Goal: Check status

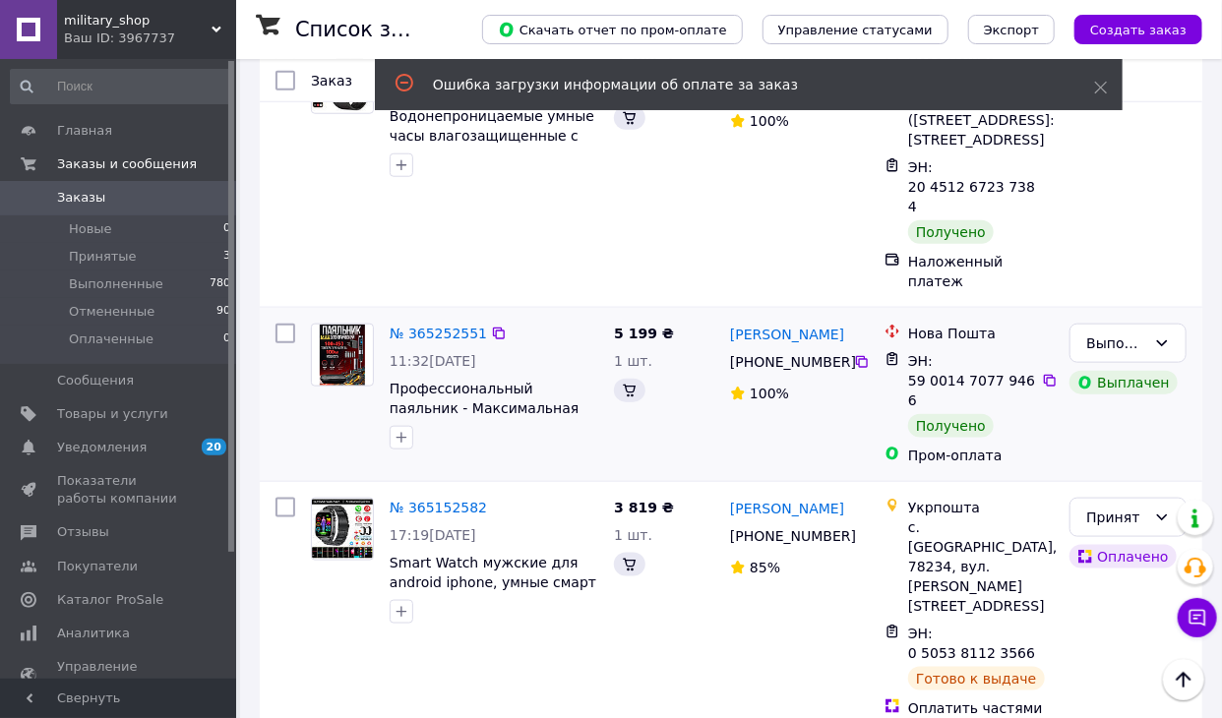
scroll to position [246, 0]
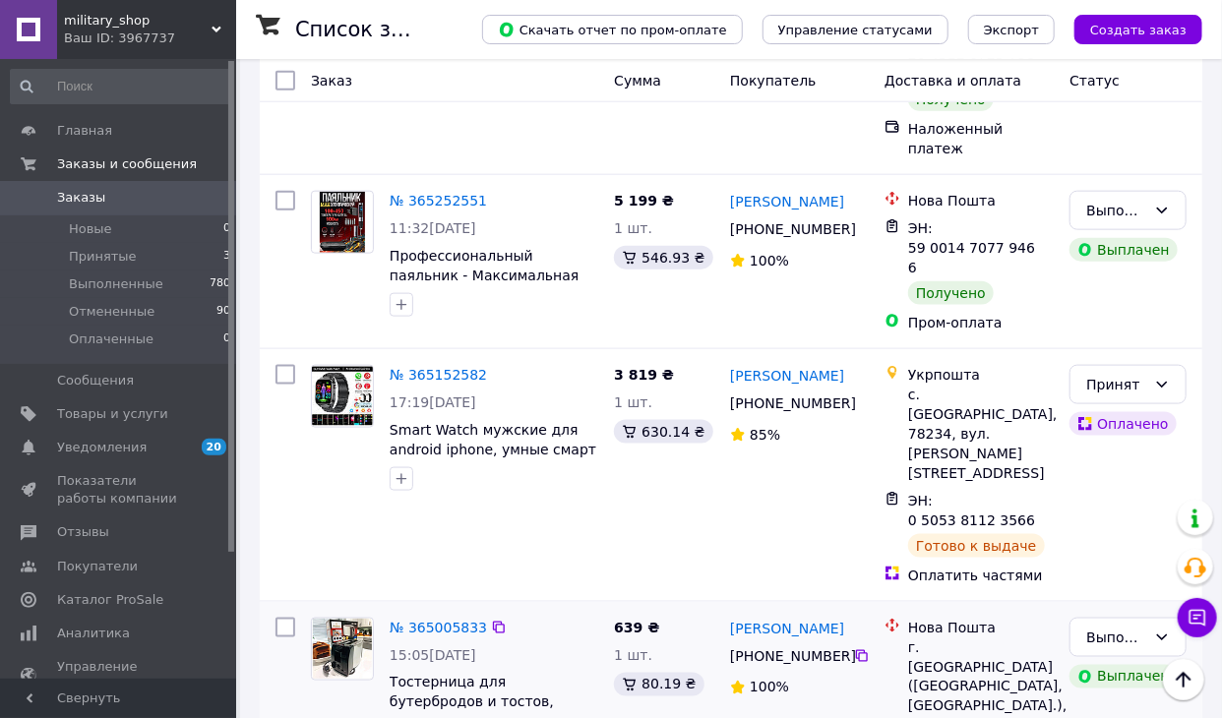
scroll to position [885, 0]
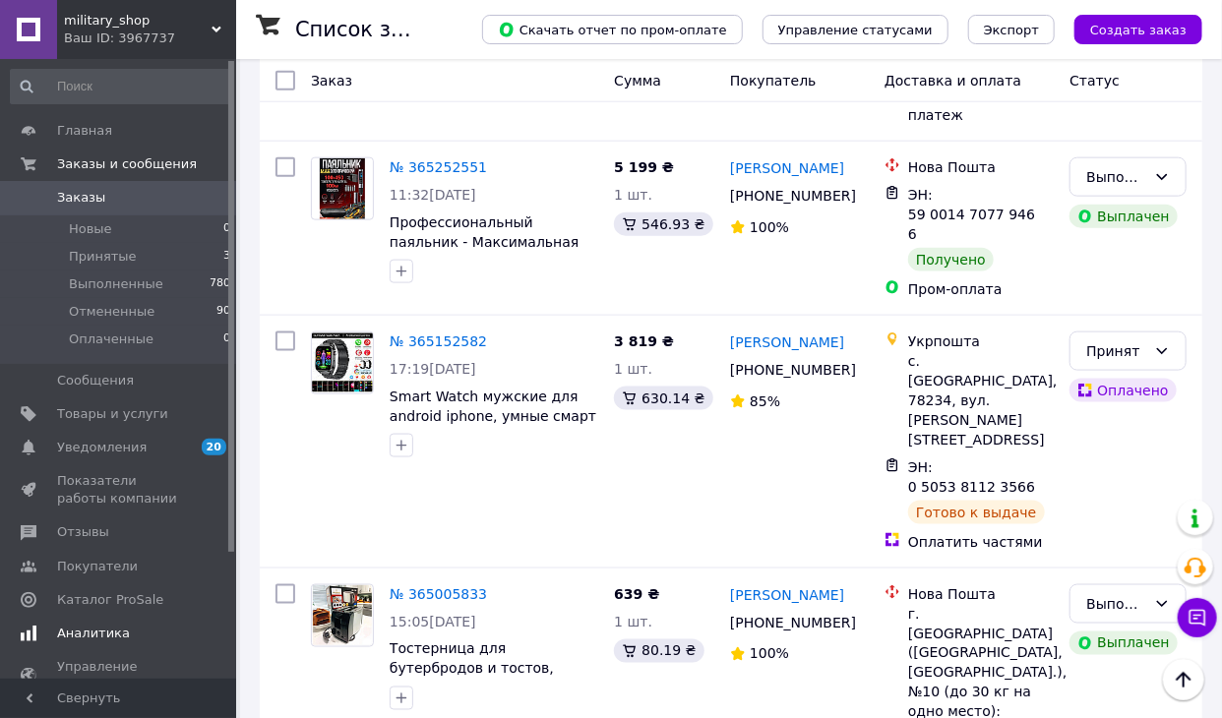
click at [141, 632] on span "Аналитика" at bounding box center [119, 634] width 125 height 18
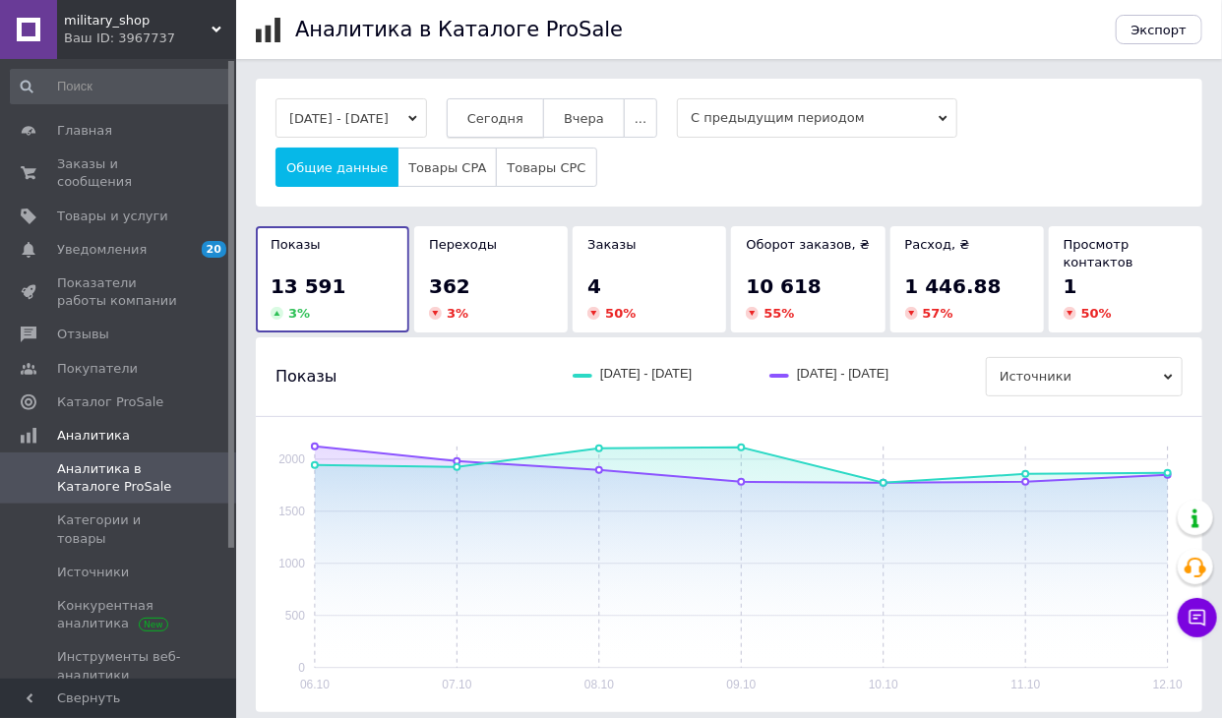
click at [517, 115] on span "Сегодня" at bounding box center [495, 118] width 56 height 15
